Goal: Information Seeking & Learning: Learn about a topic

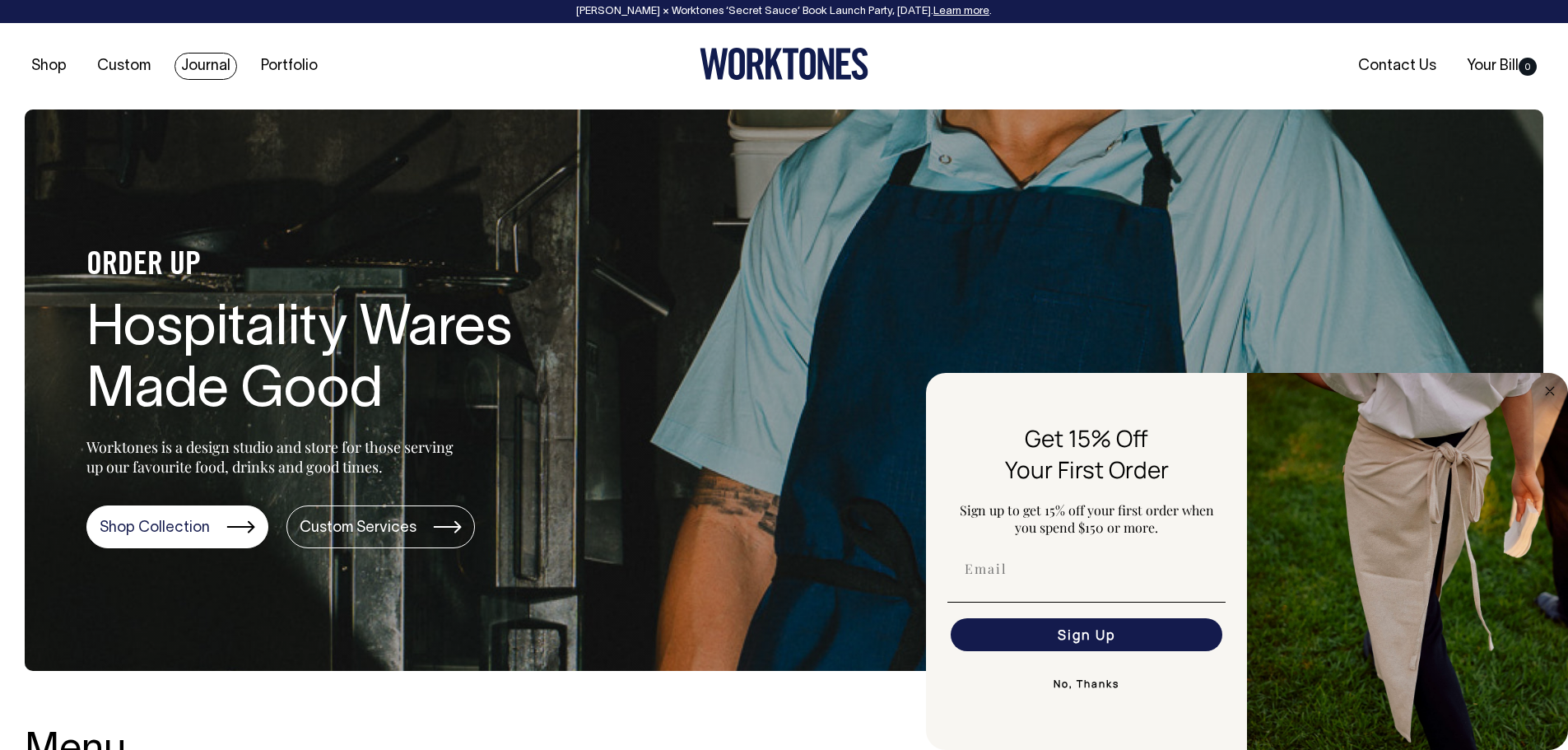
click at [212, 68] on link "Journal" at bounding box center [206, 66] width 62 height 27
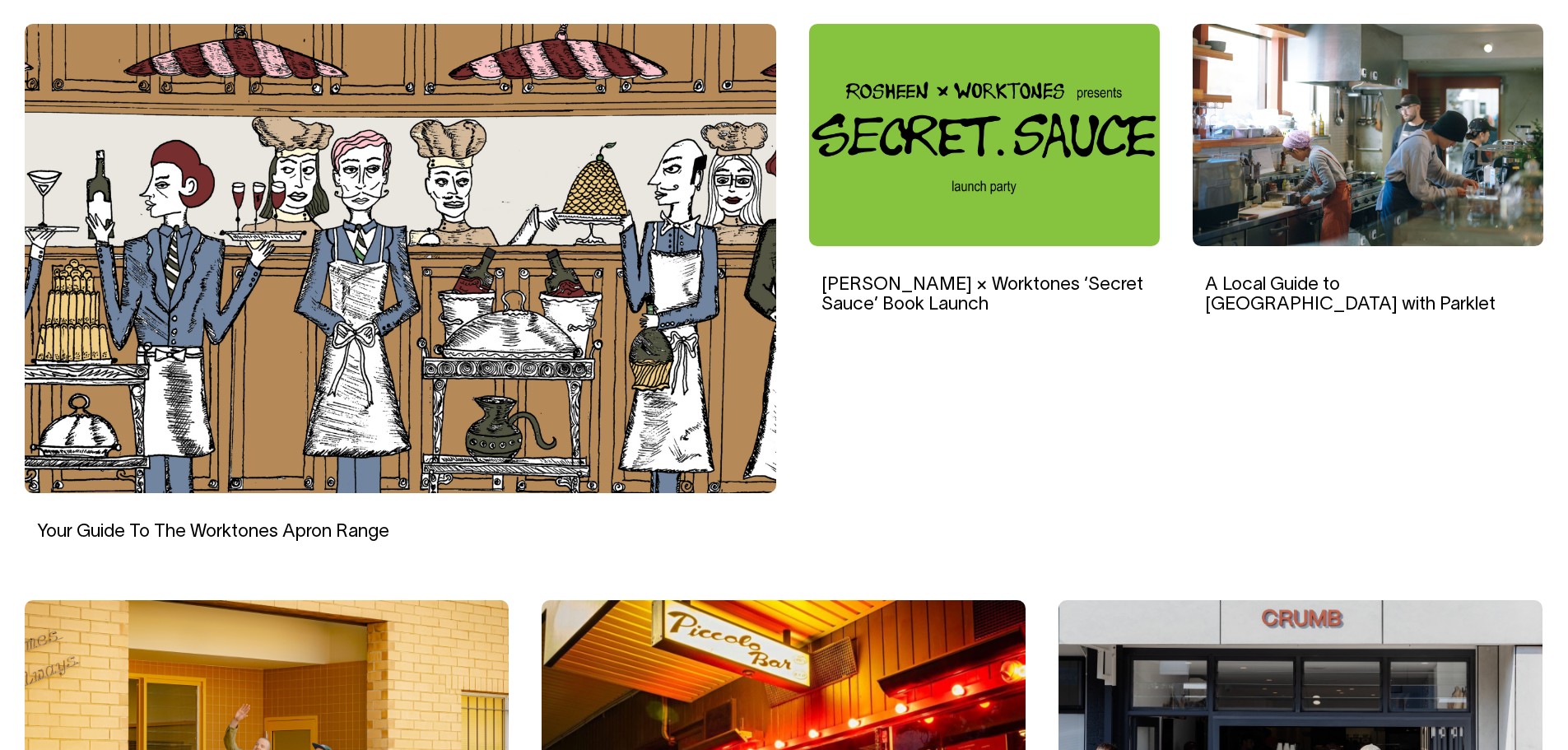
click at [395, 271] on img at bounding box center [400, 258] width 752 height 469
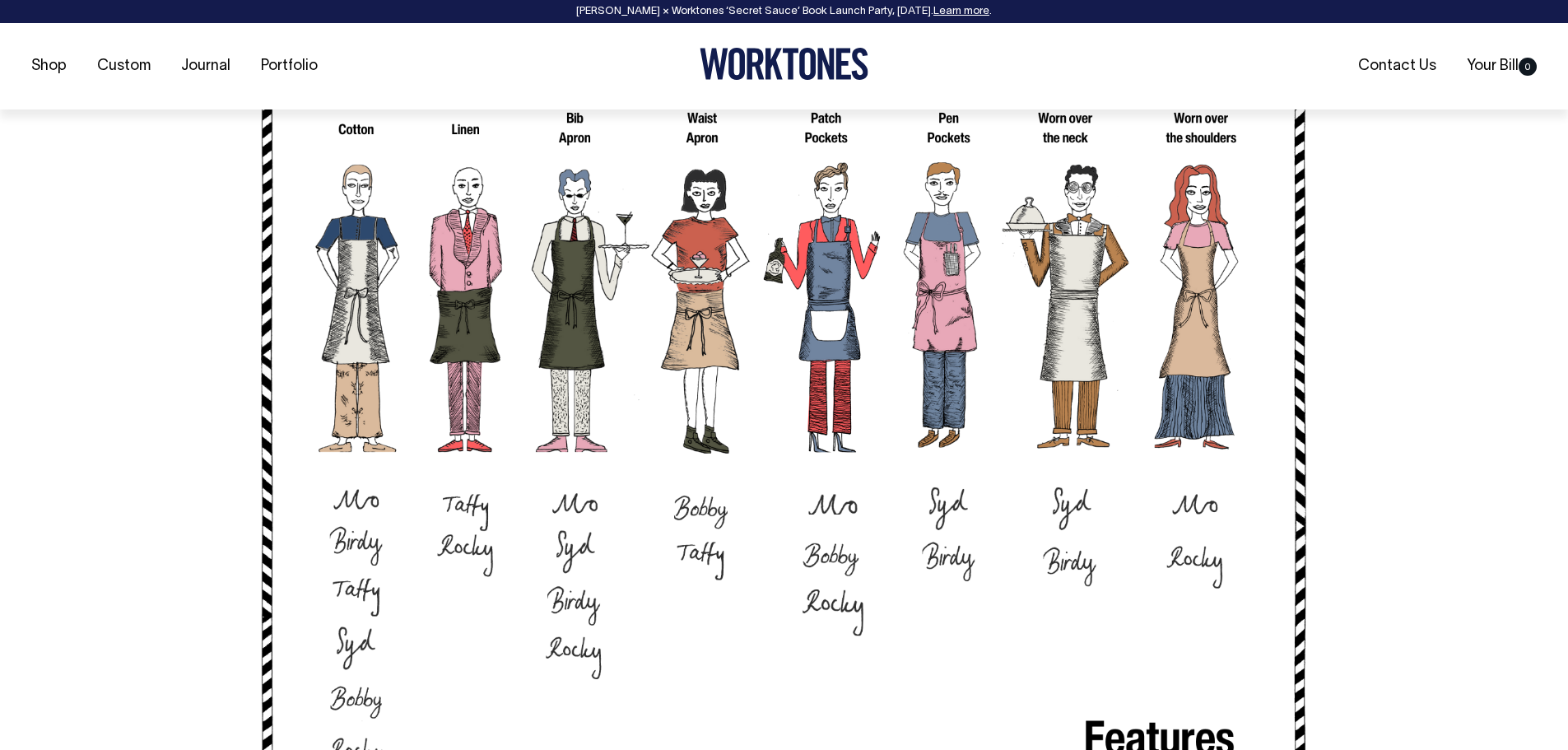
scroll to position [1399, 0]
